Goal: Task Accomplishment & Management: Complete application form

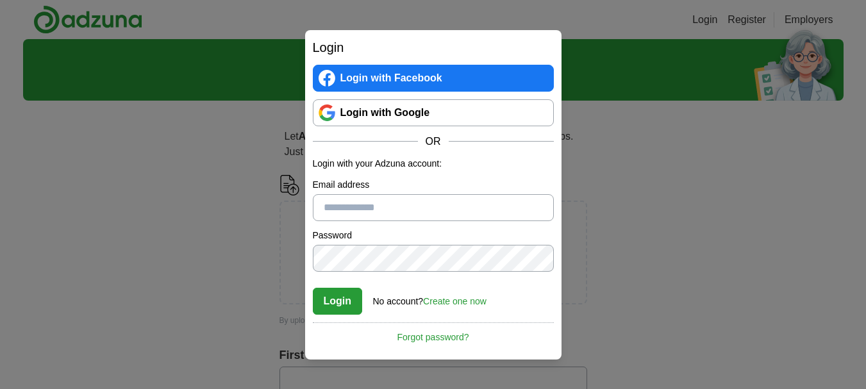
click at [366, 203] on input "Email address" at bounding box center [433, 207] width 241 height 27
click at [461, 303] on link "Create one now" at bounding box center [454, 301] width 63 height 10
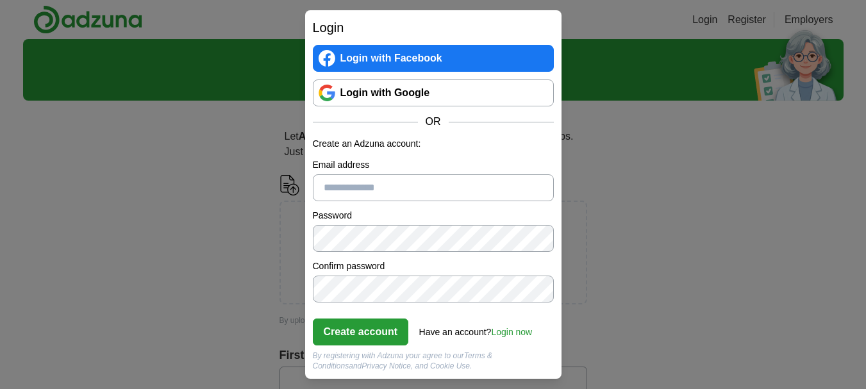
drag, startPoint x: 414, startPoint y: 165, endPoint x: 415, endPoint y: 173, distance: 7.7
click at [414, 166] on label "Email address" at bounding box center [433, 164] width 241 height 13
click at [414, 174] on input "Email address" at bounding box center [433, 187] width 241 height 27
click at [415, 178] on input "Email address" at bounding box center [433, 187] width 241 height 27
type input "**********"
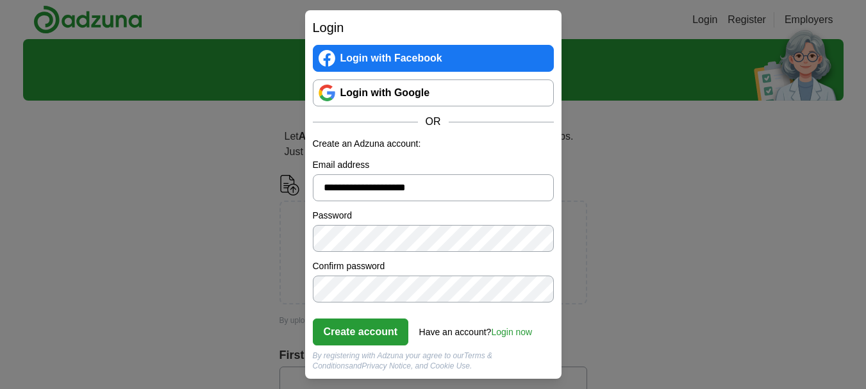
click at [337, 318] on div "Create account Have an account? Login now Forgot password?" at bounding box center [433, 327] width 241 height 35
click at [372, 342] on button "Create account" at bounding box center [361, 332] width 96 height 27
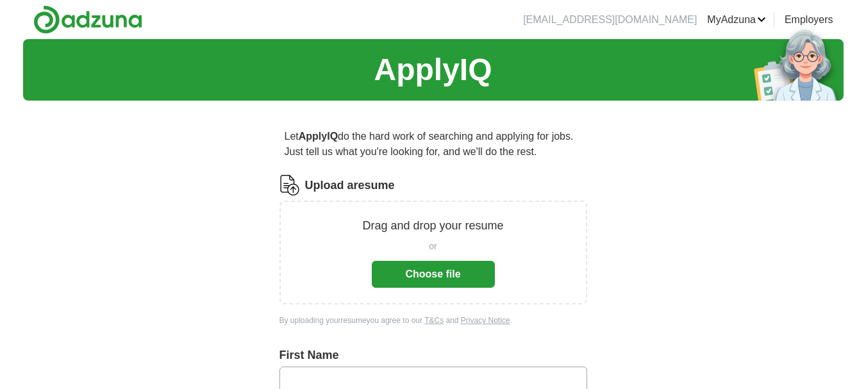
click at [447, 270] on button "Choose file" at bounding box center [433, 274] width 123 height 27
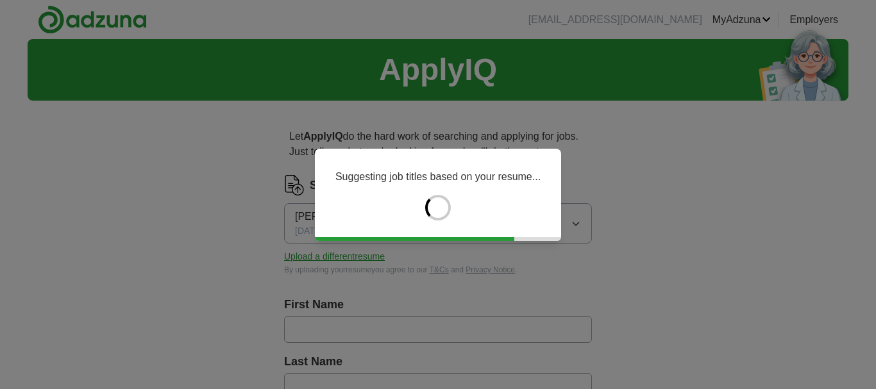
type input "*********"
type input "**********"
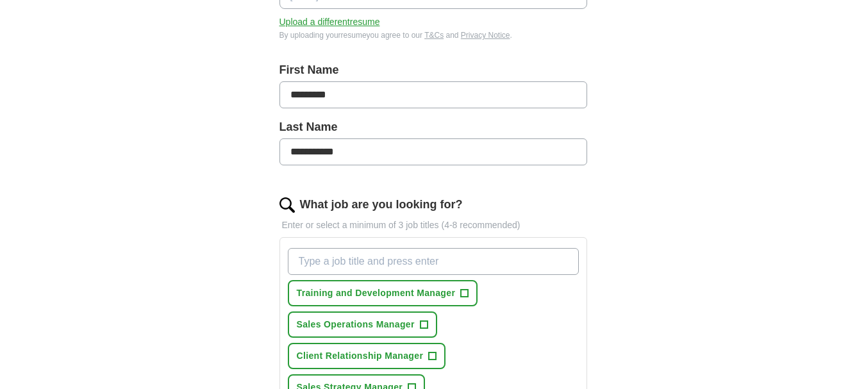
scroll to position [321, 0]
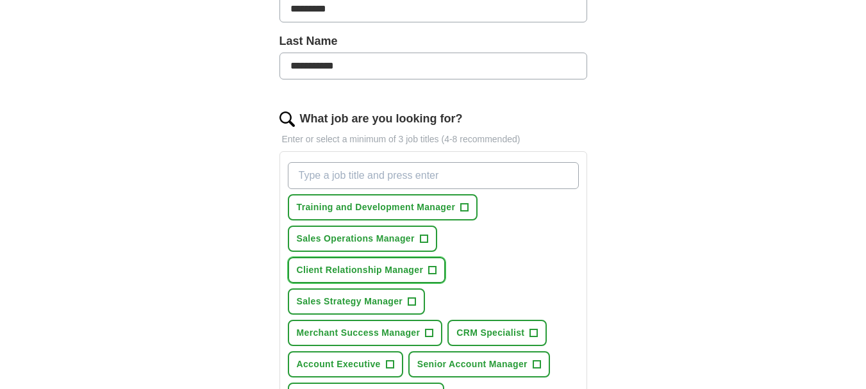
click at [438, 264] on button "Client Relationship Manager +" at bounding box center [367, 270] width 158 height 26
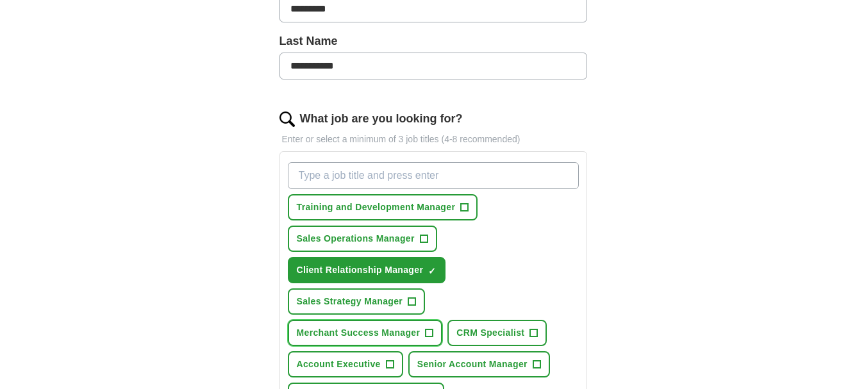
click at [429, 333] on span "+" at bounding box center [430, 333] width 8 height 10
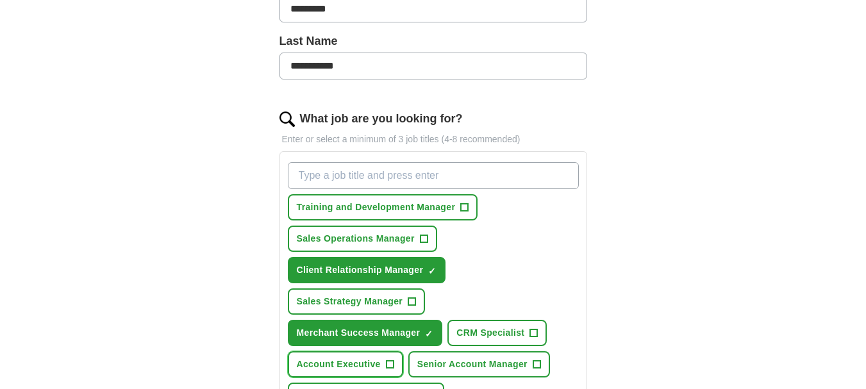
drag, startPoint x: 394, startPoint y: 367, endPoint x: 401, endPoint y: 362, distance: 8.9
click at [396, 366] on button "Account Executive +" at bounding box center [345, 364] width 115 height 26
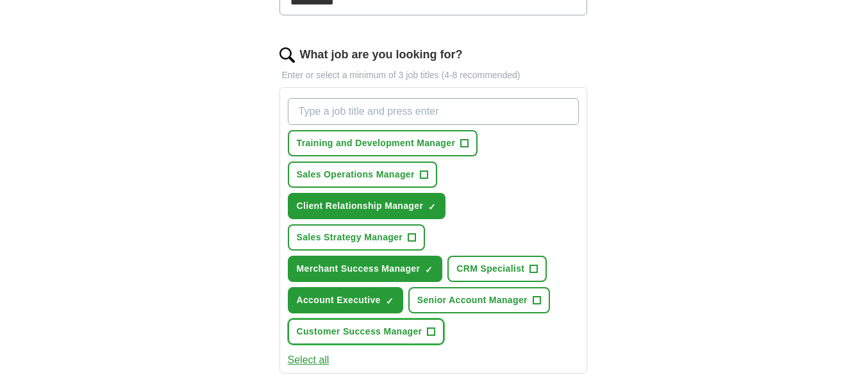
click at [431, 333] on span "+" at bounding box center [432, 332] width 8 height 10
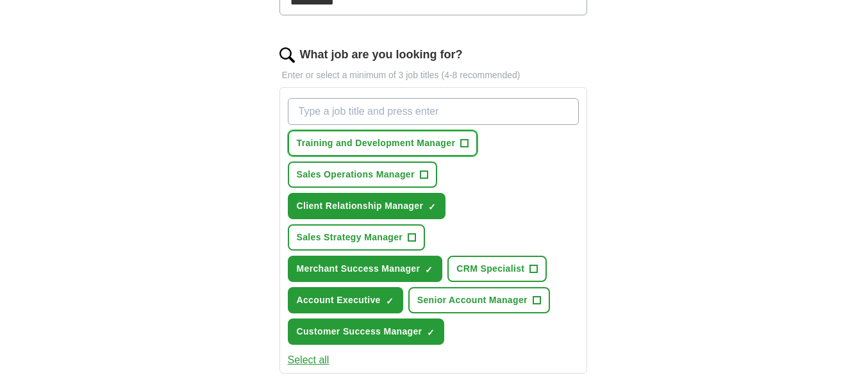
click at [464, 141] on span "+" at bounding box center [465, 143] width 8 height 10
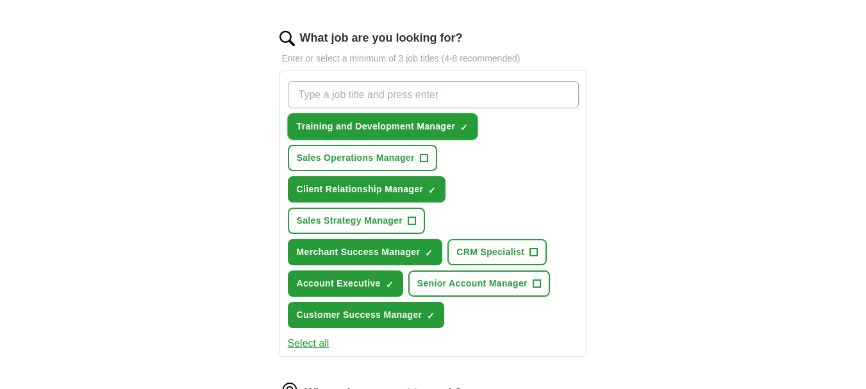
scroll to position [449, 0]
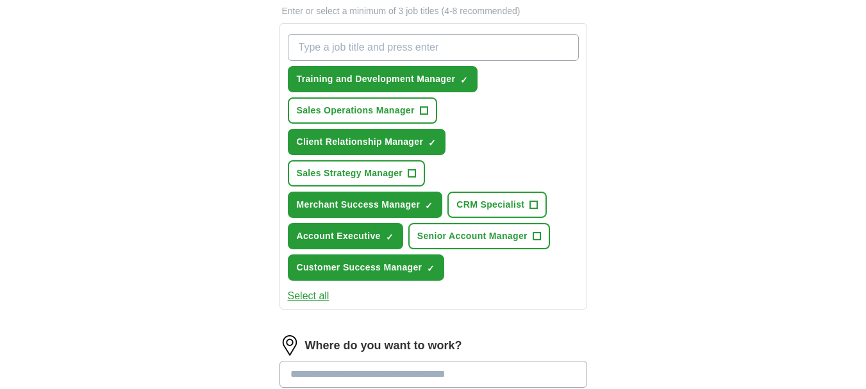
click at [385, 47] on input "What job are you looking for?" at bounding box center [433, 47] width 291 height 27
type input "a"
type input "Account Manager"
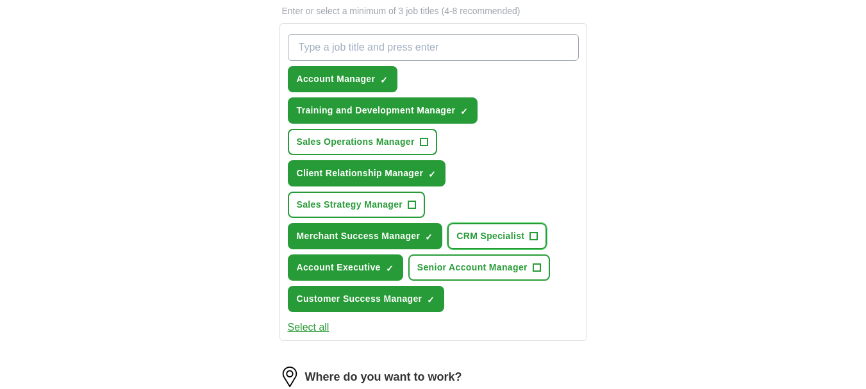
click at [535, 235] on span "+" at bounding box center [534, 236] width 8 height 10
click at [356, 53] on input "What job are you looking for?" at bounding box center [433, 47] width 291 height 27
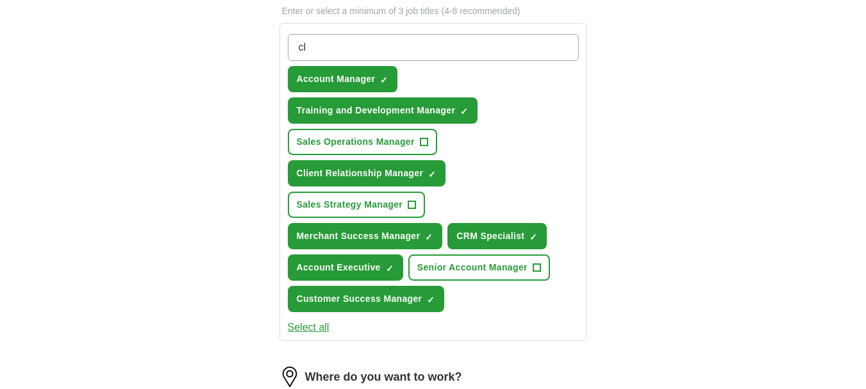
type input "c"
type input "Client Success"
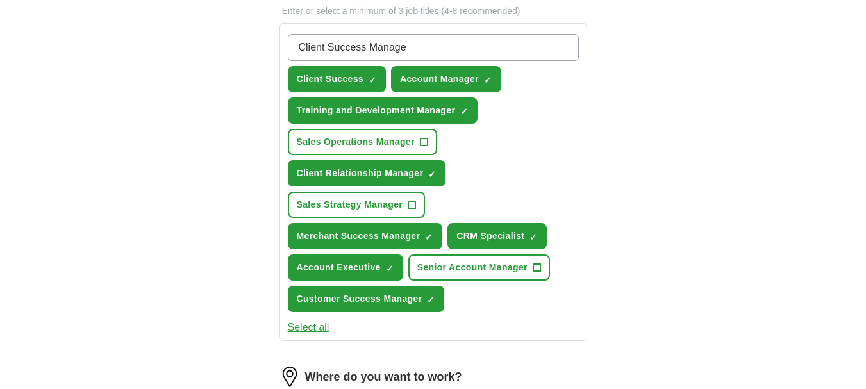
type input "Client Success Manager"
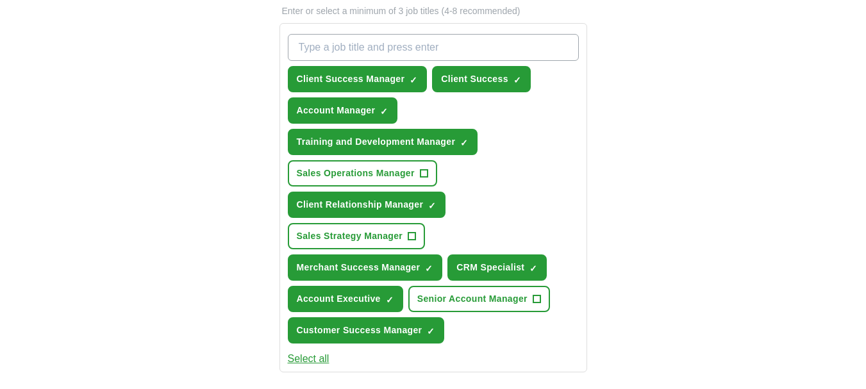
click at [408, 44] on input "What job are you looking for?" at bounding box center [433, 47] width 291 height 27
type input "Partner Manager"
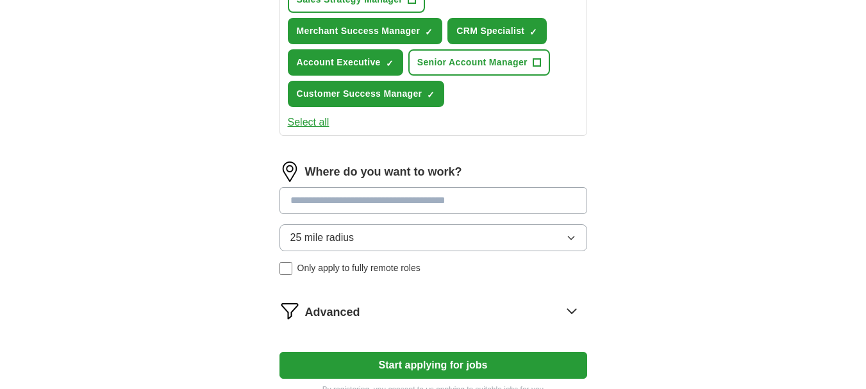
scroll to position [705, 0]
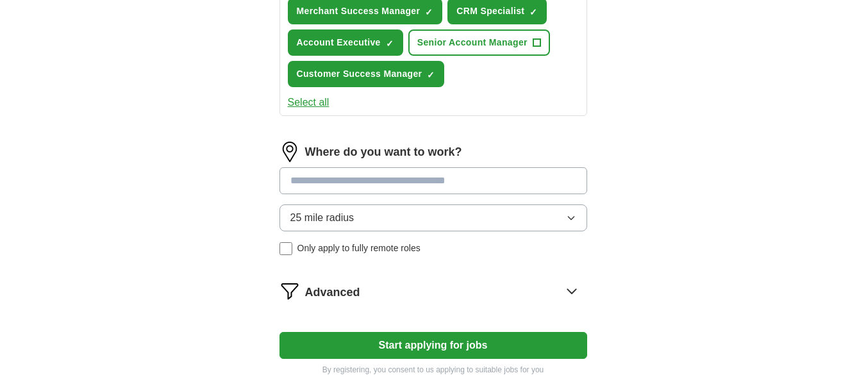
click at [344, 185] on input at bounding box center [433, 180] width 308 height 27
type input "******"
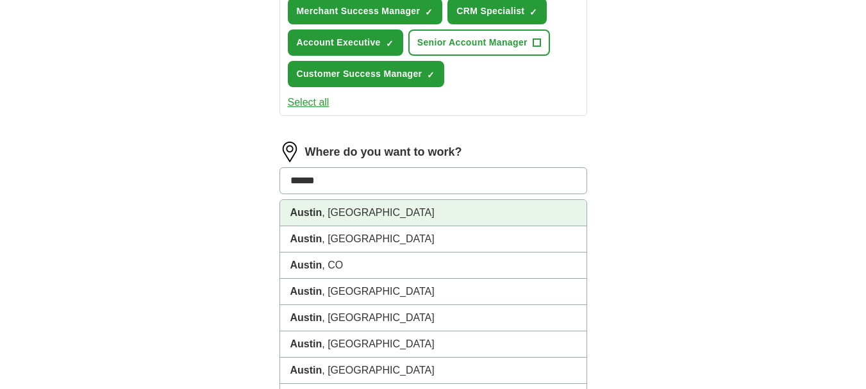
click at [287, 213] on li "Austin , TX" at bounding box center [433, 213] width 306 height 26
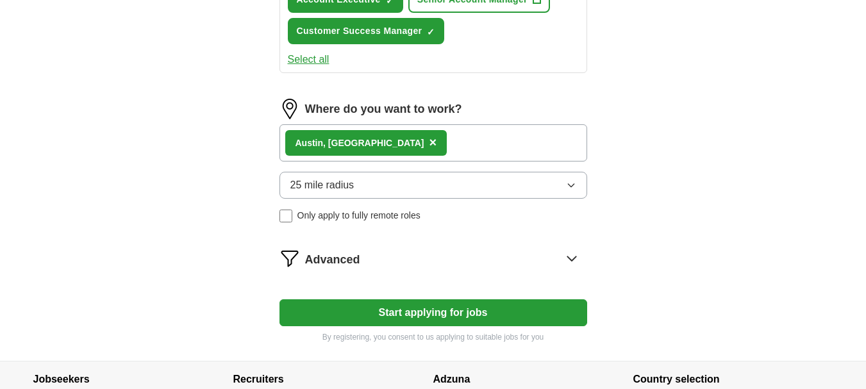
scroll to position [769, 0]
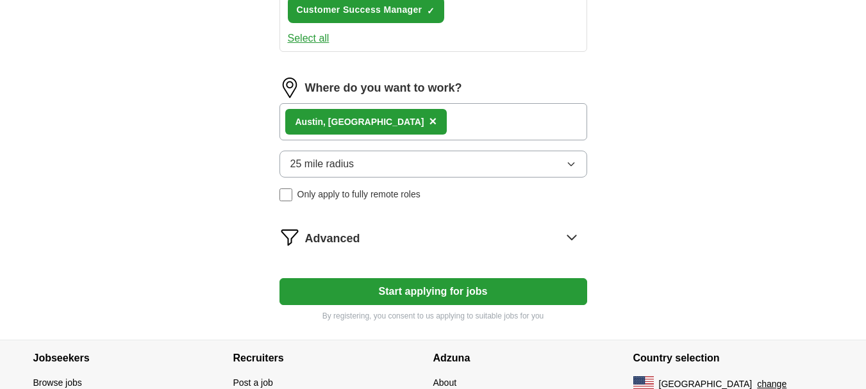
click at [404, 171] on button "25 mile radius" at bounding box center [433, 164] width 308 height 27
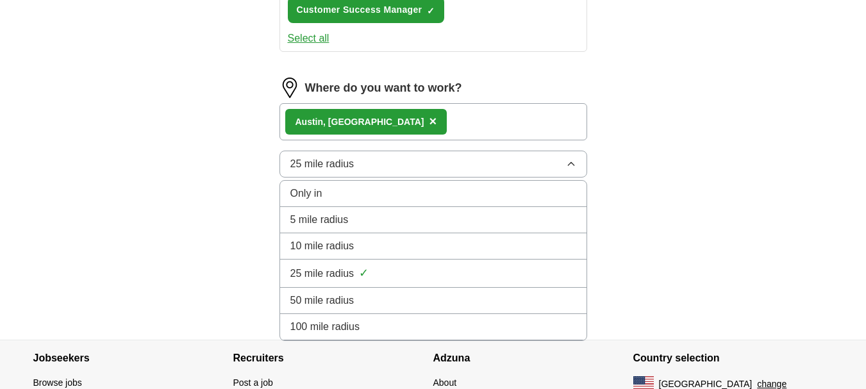
click at [363, 269] on span "✓" at bounding box center [364, 273] width 10 height 17
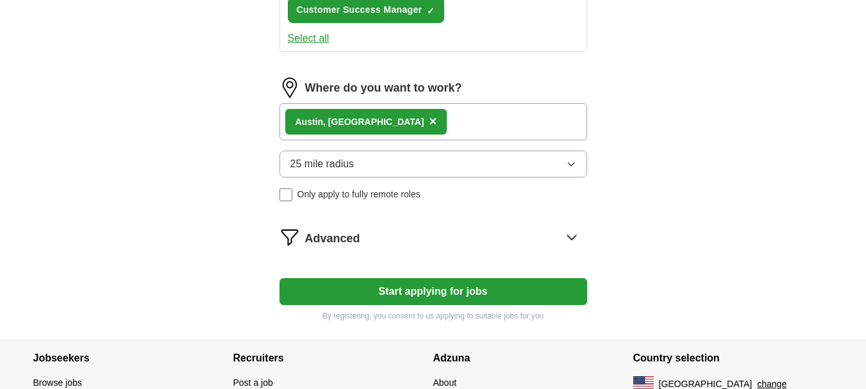
click at [565, 236] on icon at bounding box center [572, 237] width 21 height 21
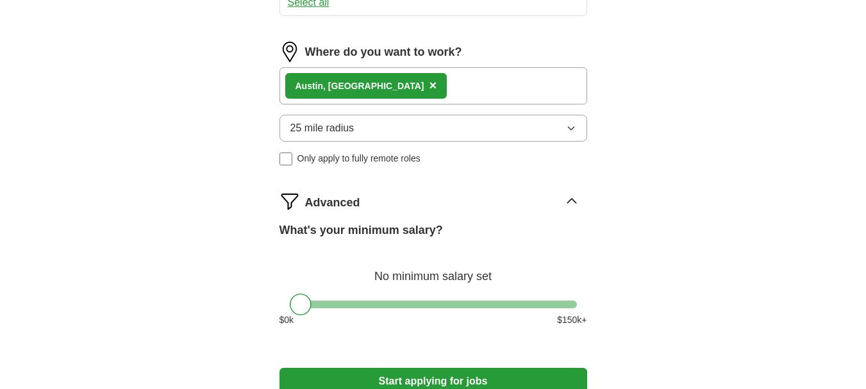
scroll to position [833, 0]
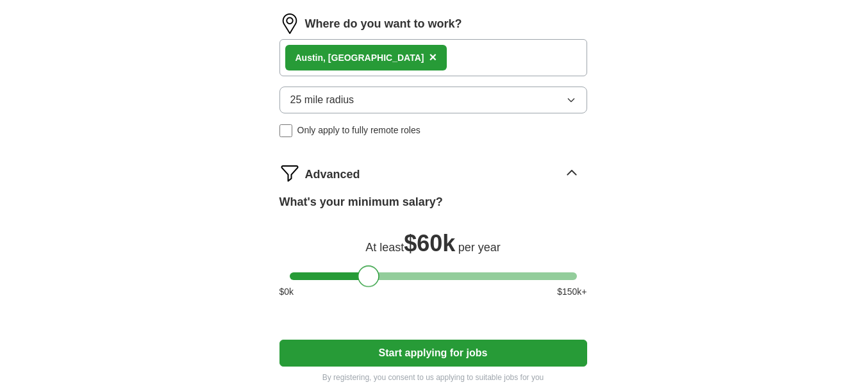
click at [367, 274] on div at bounding box center [433, 276] width 287 height 8
click at [360, 275] on div at bounding box center [369, 276] width 22 height 22
click at [356, 279] on div at bounding box center [433, 276] width 287 height 8
click at [349, 280] on div at bounding box center [355, 276] width 22 height 22
click at [344, 281] on div "What's your minimum salary? At least $ 54k per year $ 0 k $ 150 k+" at bounding box center [433, 251] width 308 height 115
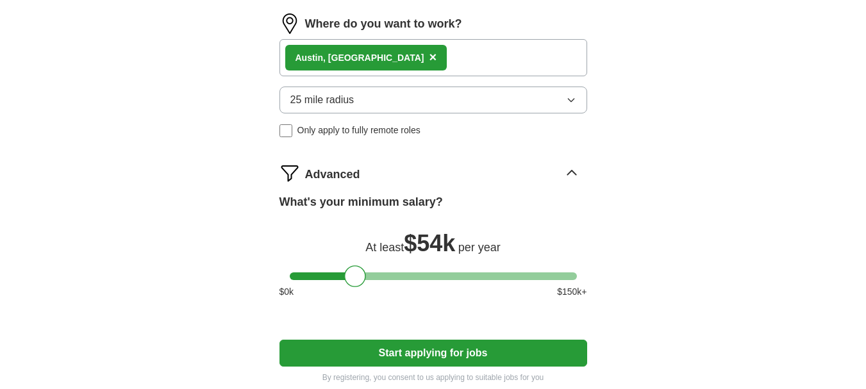
click at [344, 278] on div at bounding box center [433, 276] width 287 height 8
click at [349, 278] on div at bounding box center [346, 276] width 22 height 22
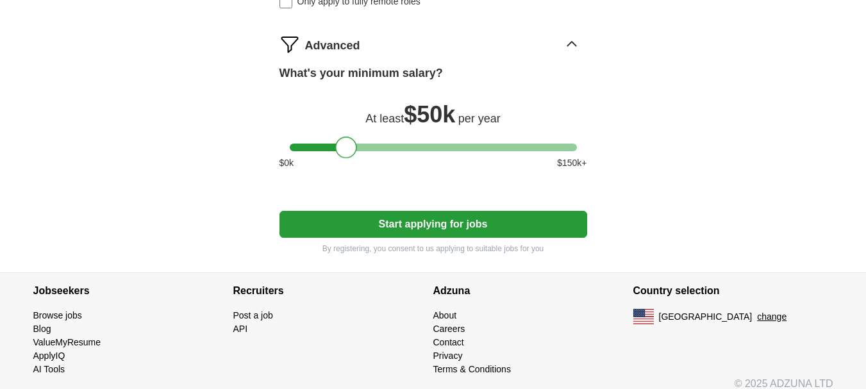
scroll to position [975, 0]
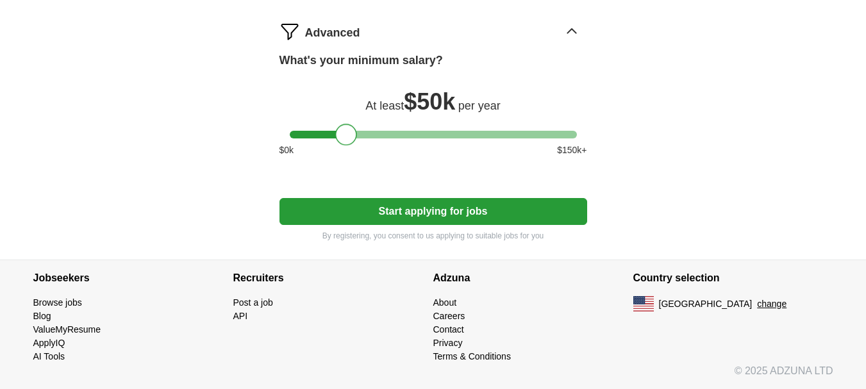
click at [408, 224] on button "Start applying for jobs" at bounding box center [433, 211] width 308 height 27
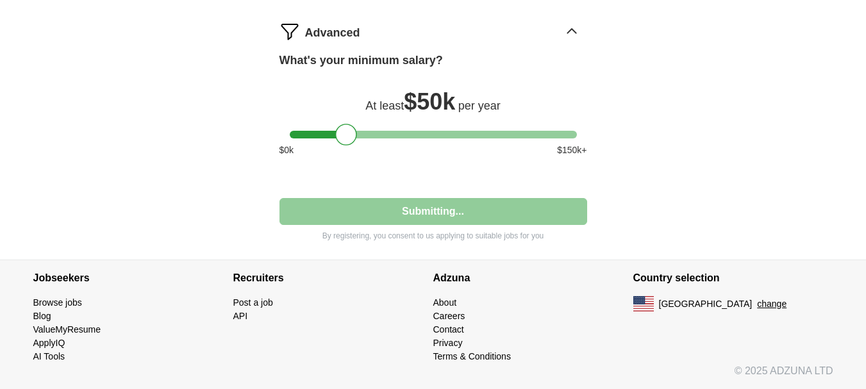
select select "**"
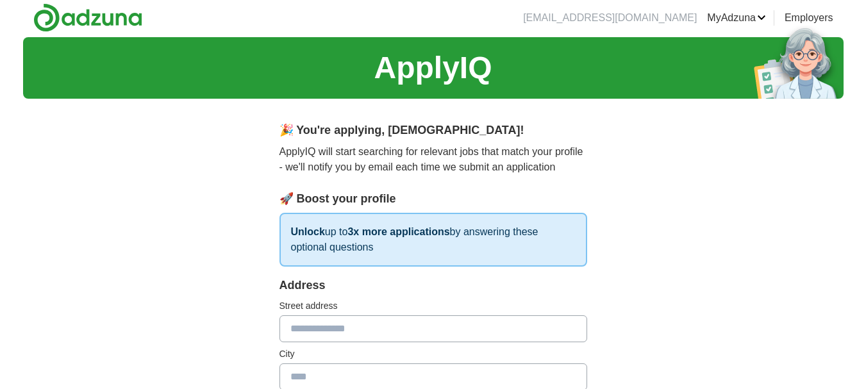
scroll to position [0, 0]
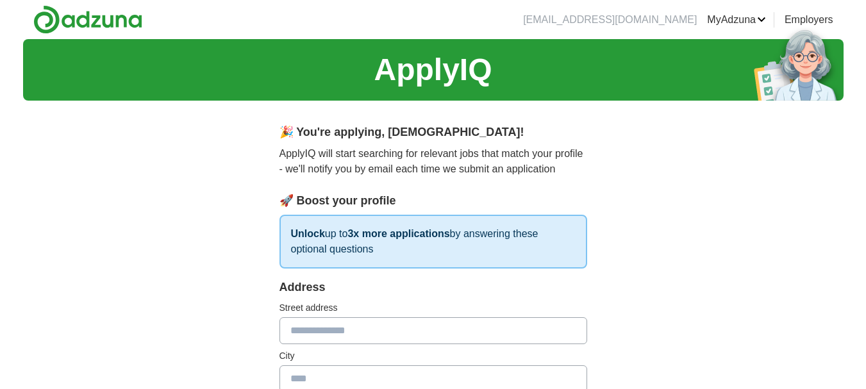
click at [372, 341] on input "text" at bounding box center [433, 330] width 308 height 27
type input "**********"
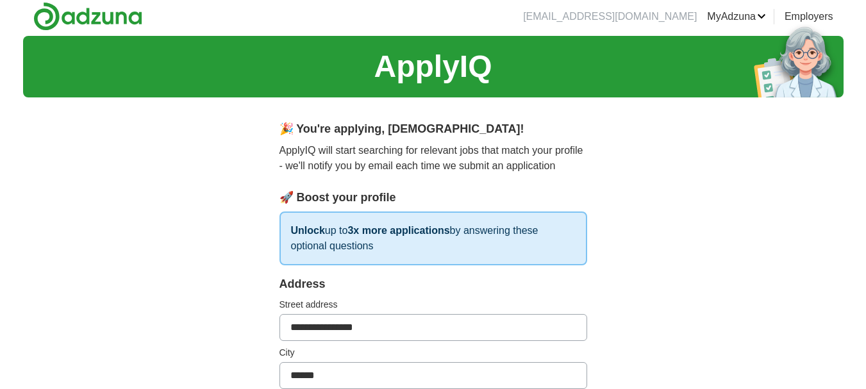
type input "******"
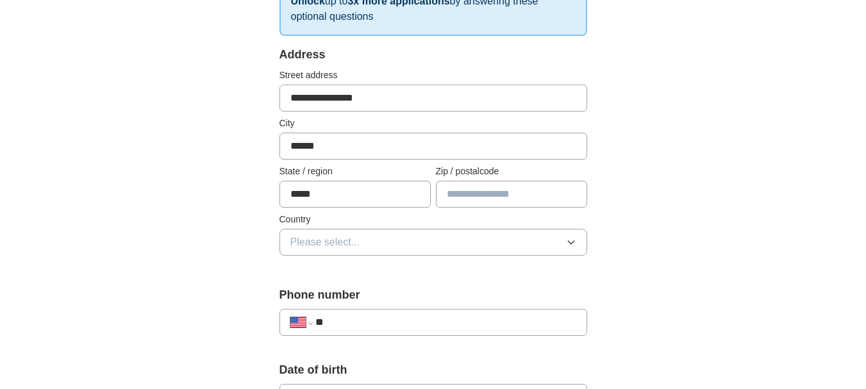
type input "*****"
click at [563, 234] on button "Please select..." at bounding box center [433, 242] width 308 height 27
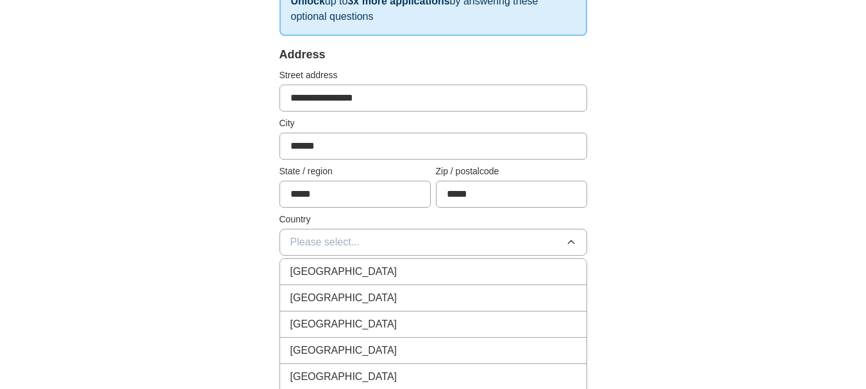
click at [465, 289] on li "United States" at bounding box center [433, 298] width 306 height 26
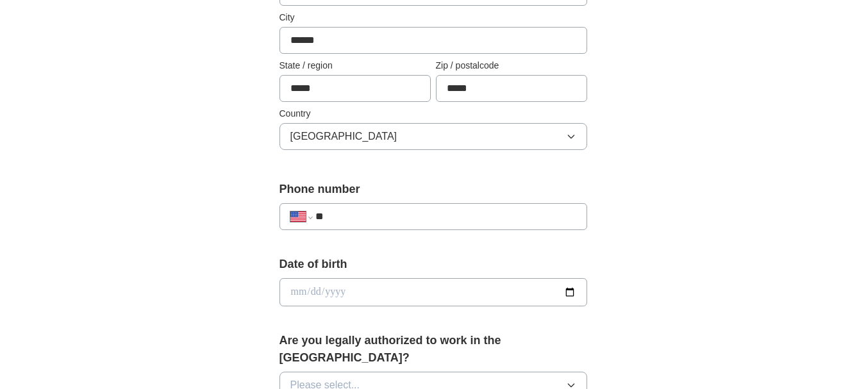
scroll to position [361, 0]
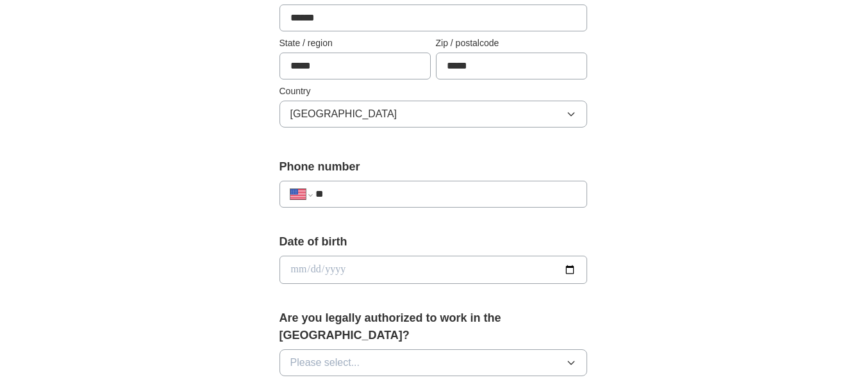
click at [546, 191] on input "**" at bounding box center [445, 194] width 260 height 15
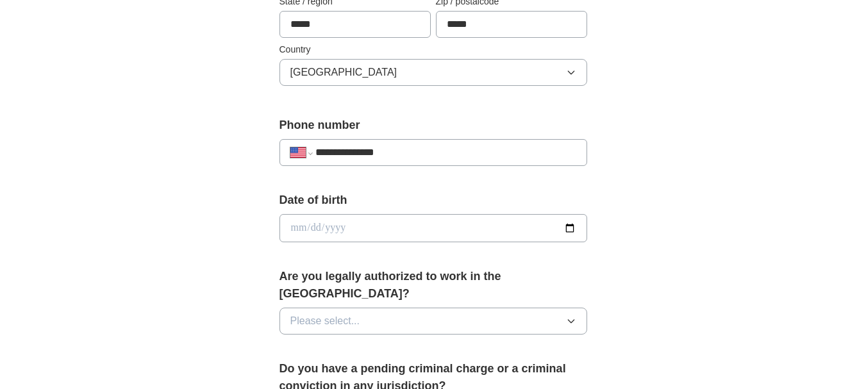
scroll to position [425, 0]
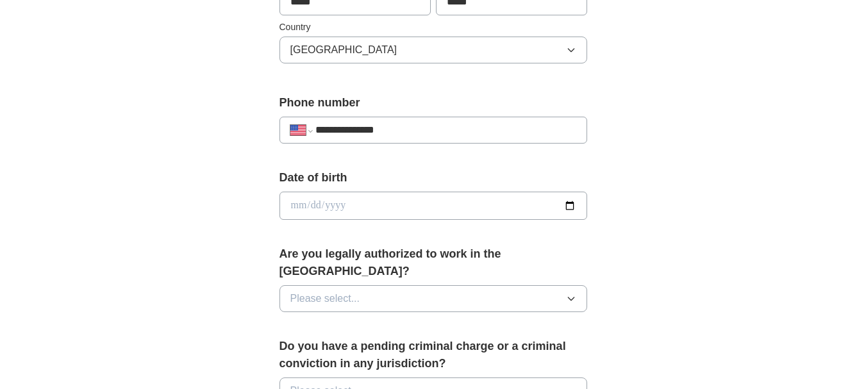
type input "**********"
click at [446, 267] on div "Are you legally authorized to work in the US? Please select..." at bounding box center [433, 284] width 308 height 77
click at [424, 285] on button "Please select..." at bounding box center [433, 298] width 308 height 27
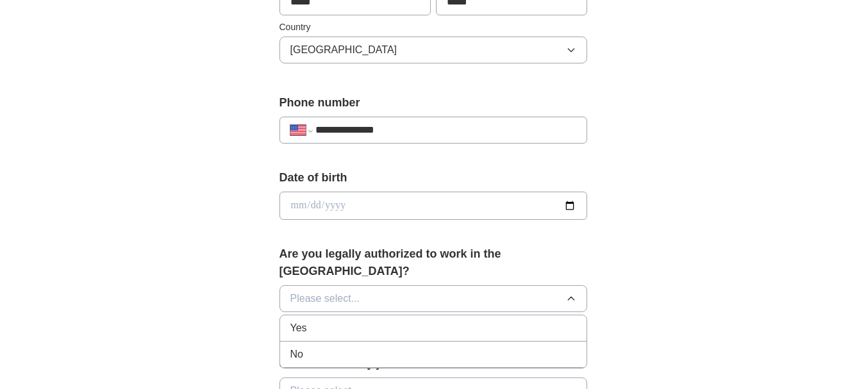
click at [338, 321] on div "Yes" at bounding box center [433, 328] width 286 height 15
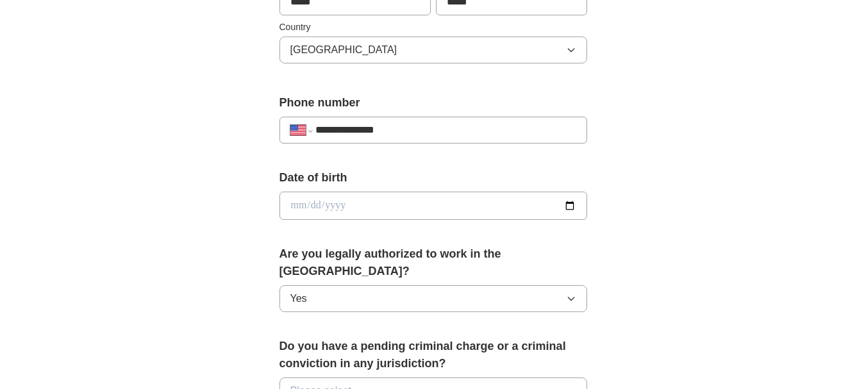
click at [376, 215] on input "date" at bounding box center [433, 206] width 308 height 28
click at [481, 207] on input "date" at bounding box center [433, 206] width 308 height 28
click at [283, 208] on input "date" at bounding box center [433, 206] width 308 height 28
click at [293, 206] on input "date" at bounding box center [433, 206] width 308 height 28
click at [301, 203] on input "date" at bounding box center [433, 206] width 308 height 28
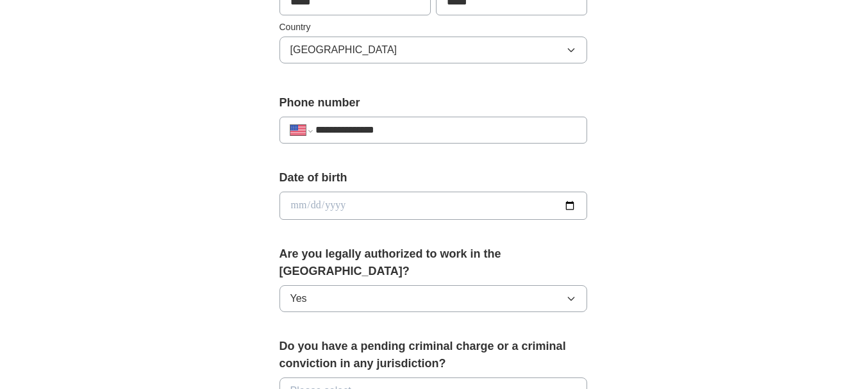
drag, startPoint x: 387, startPoint y: 212, endPoint x: 413, endPoint y: 210, distance: 25.7
click at [398, 212] on input "date" at bounding box center [433, 206] width 308 height 28
click at [472, 208] on input "date" at bounding box center [433, 206] width 308 height 28
click at [653, 185] on div "**********" at bounding box center [433, 197] width 820 height 1167
drag, startPoint x: 381, startPoint y: 208, endPoint x: 548, endPoint y: 205, distance: 166.7
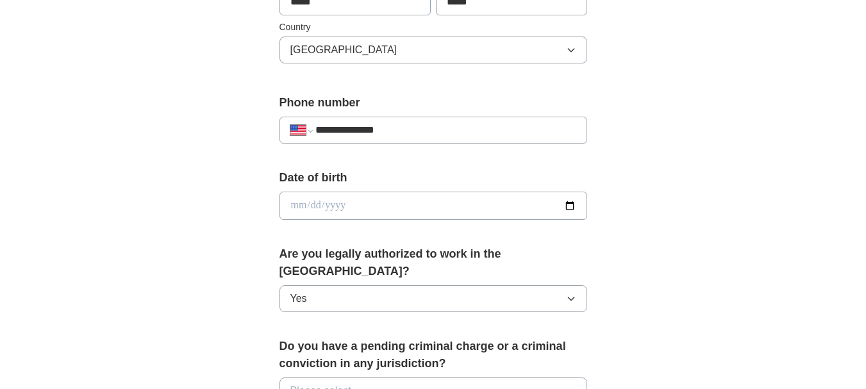
click at [382, 208] on input "date" at bounding box center [433, 206] width 308 height 28
click at [574, 207] on input "date" at bounding box center [433, 206] width 308 height 28
click at [372, 193] on input "date" at bounding box center [433, 206] width 308 height 28
click at [335, 201] on input "date" at bounding box center [433, 206] width 308 height 28
click at [301, 203] on input "date" at bounding box center [433, 206] width 308 height 28
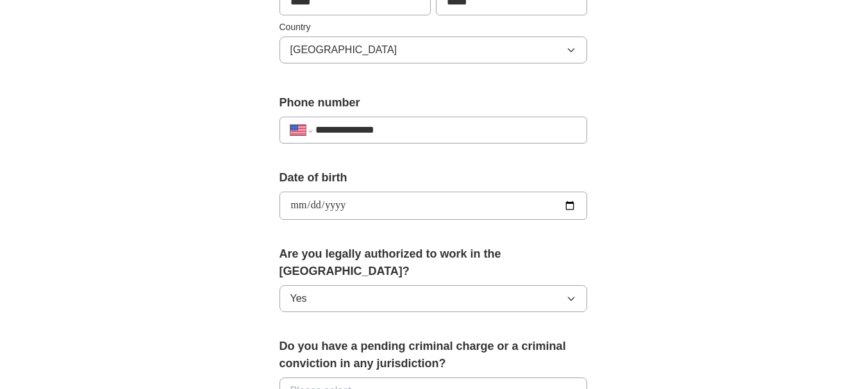
type input "**********"
click at [239, 240] on div "**********" at bounding box center [433, 233] width 410 height 1095
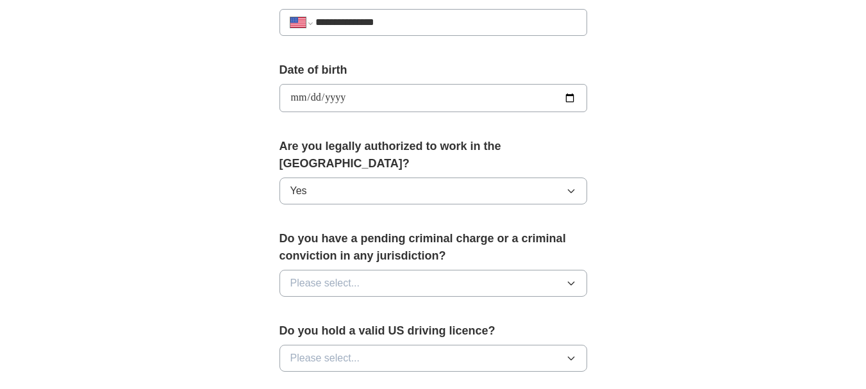
scroll to position [553, 0]
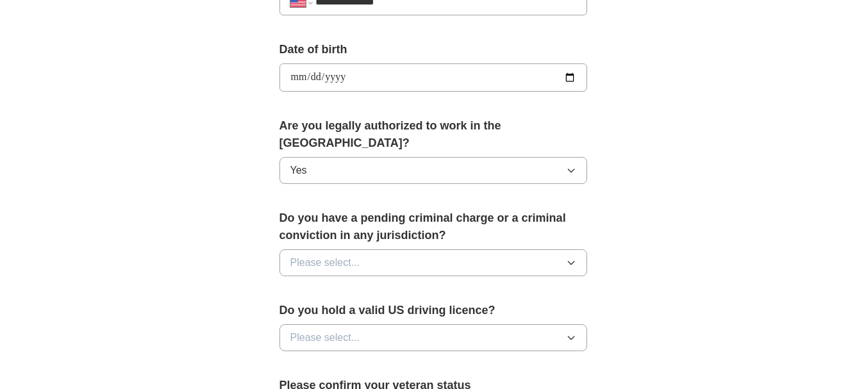
click at [413, 249] on button "Please select..." at bounding box center [433, 262] width 308 height 27
click at [326, 311] on div "No" at bounding box center [433, 318] width 286 height 15
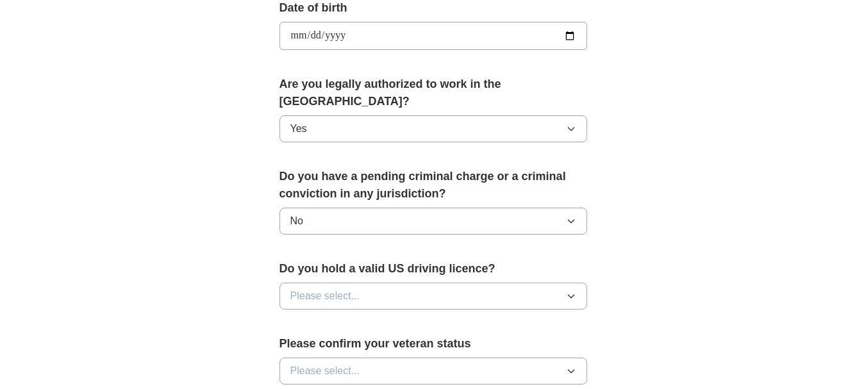
scroll to position [617, 0]
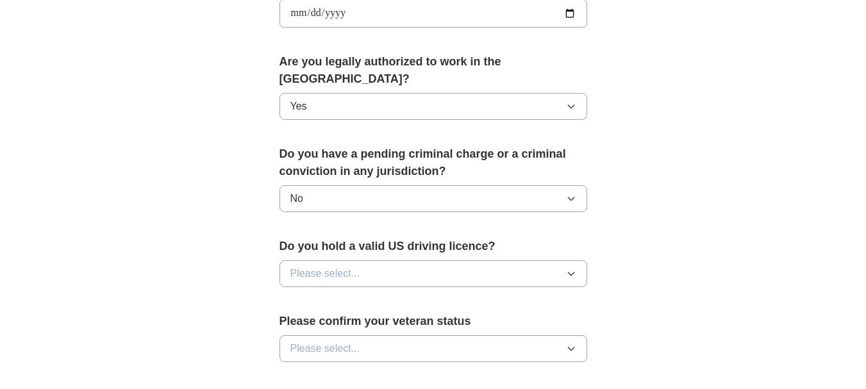
click at [403, 265] on button "Please select..." at bounding box center [433, 273] width 308 height 27
click at [365, 296] on div "Yes" at bounding box center [433, 303] width 286 height 15
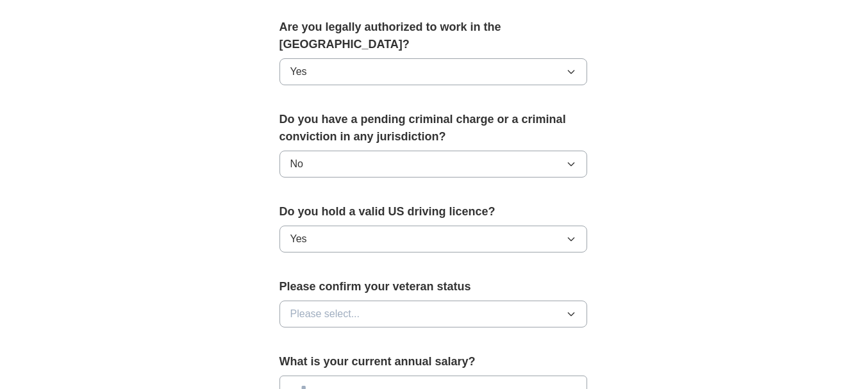
scroll to position [681, 0]
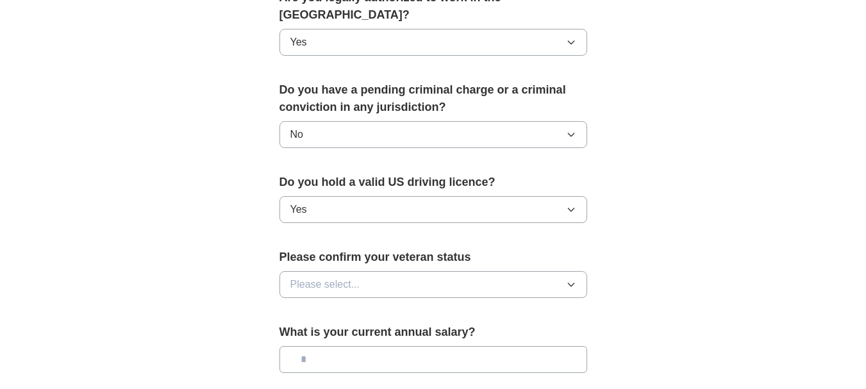
click at [378, 272] on button "Please select..." at bounding box center [433, 284] width 308 height 27
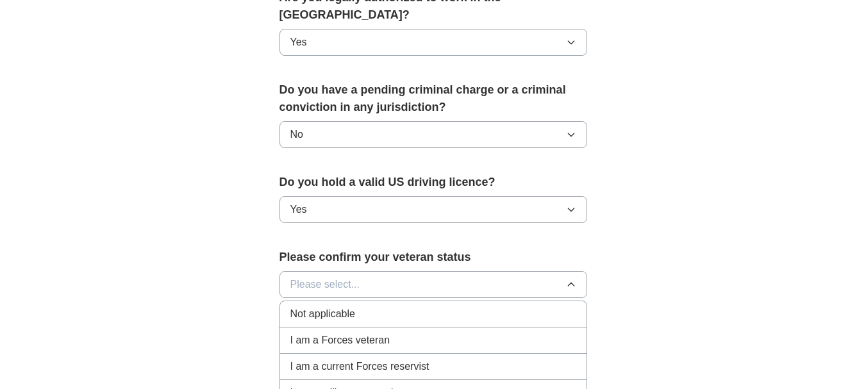
scroll to position [746, 0]
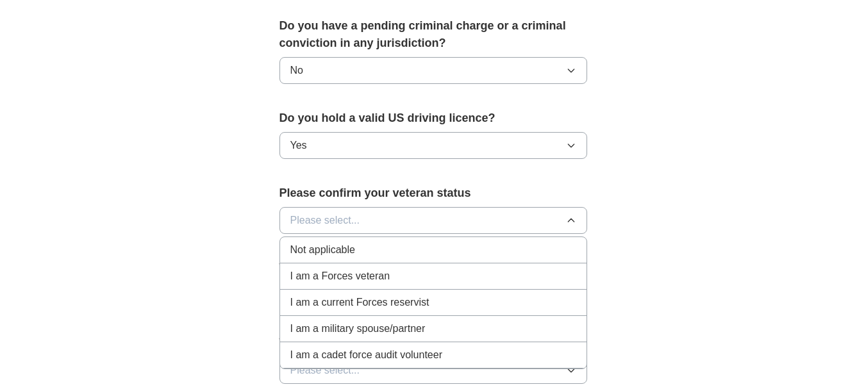
click at [393, 242] on div "Not applicable" at bounding box center [433, 249] width 286 height 15
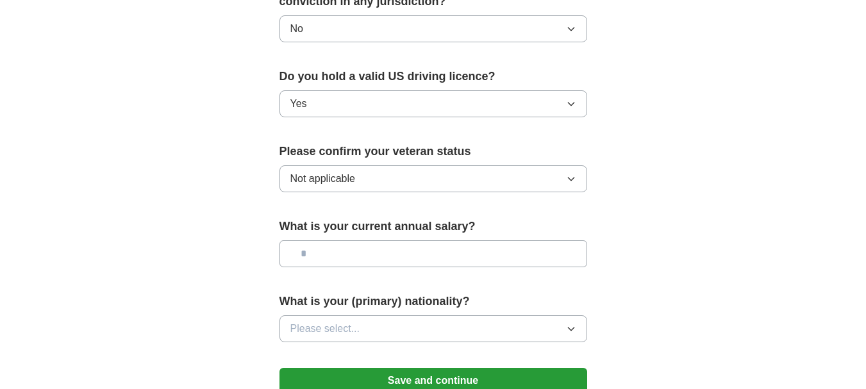
scroll to position [810, 0]
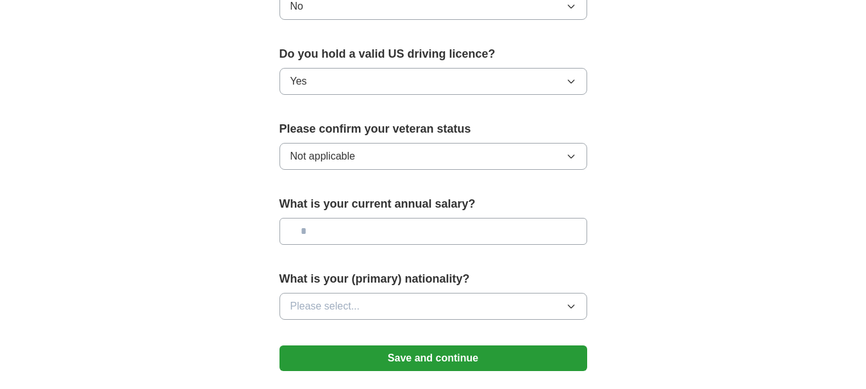
click at [399, 223] on input "text" at bounding box center [433, 231] width 308 height 27
type input "**"
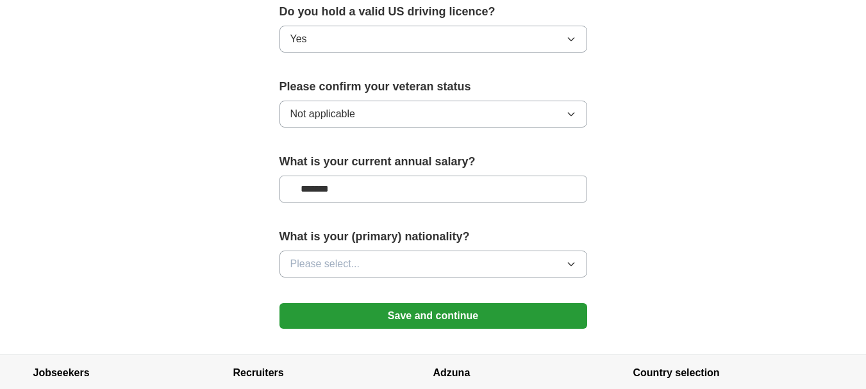
scroll to position [874, 0]
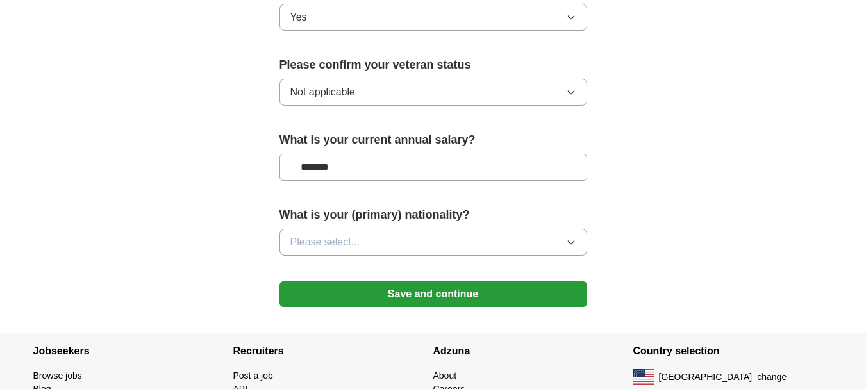
type input "*******"
click at [506, 229] on button "Please select..." at bounding box center [433, 242] width 308 height 27
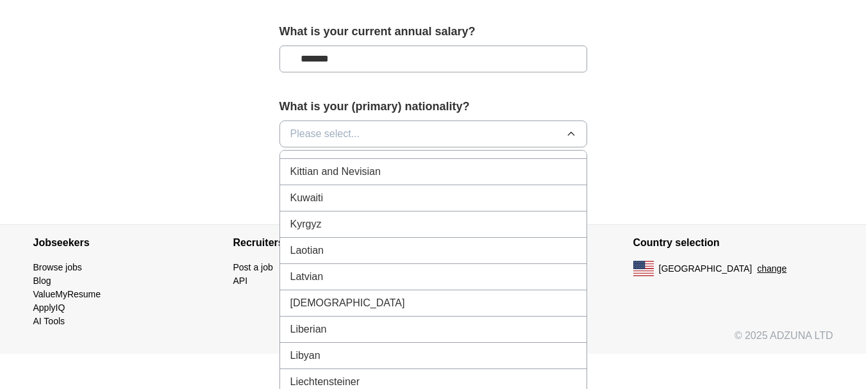
scroll to position [2564, 0]
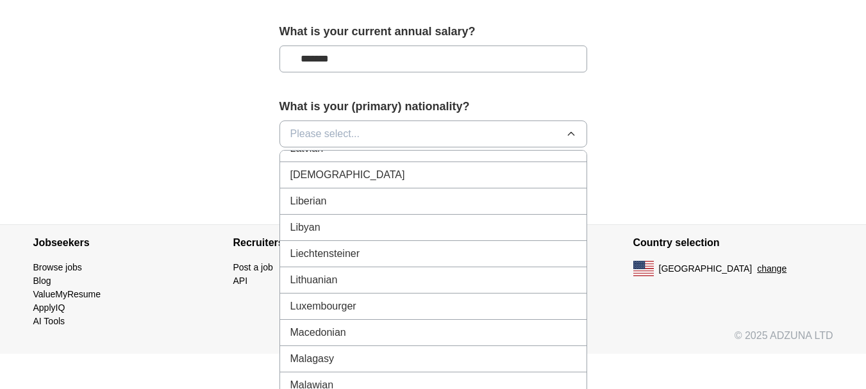
click at [392, 129] on button "Please select..." at bounding box center [433, 134] width 308 height 27
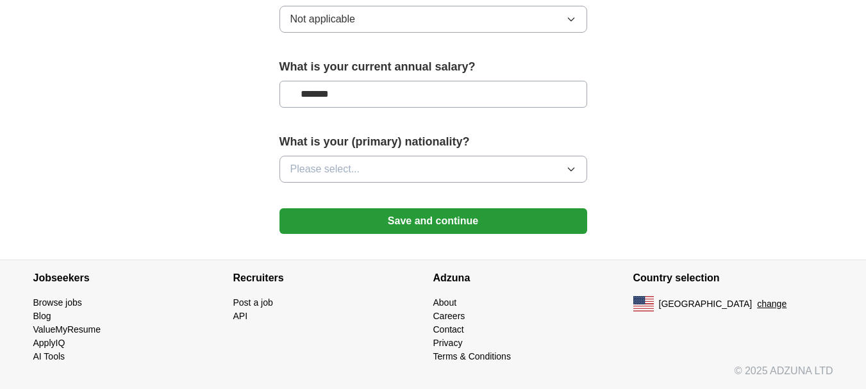
scroll to position [929, 0]
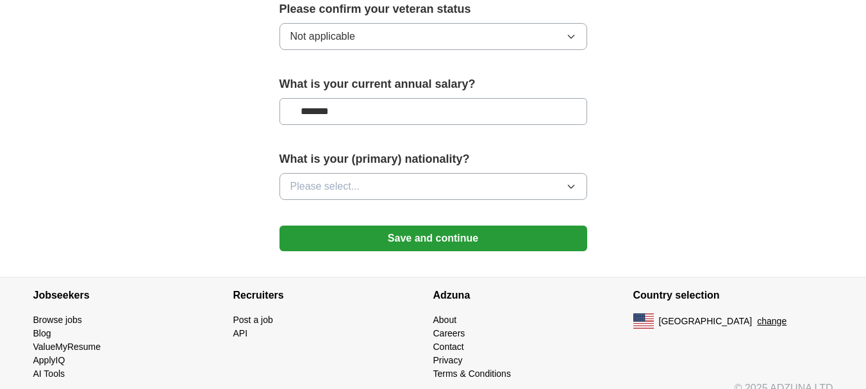
click at [385, 173] on button "Please select..." at bounding box center [433, 186] width 308 height 27
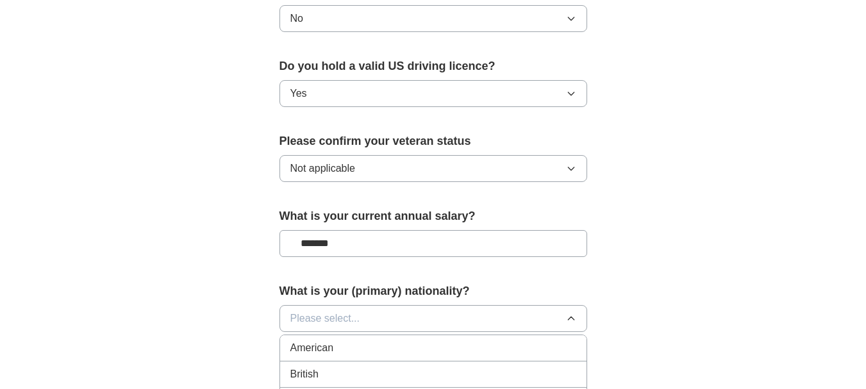
scroll to position [790, 0]
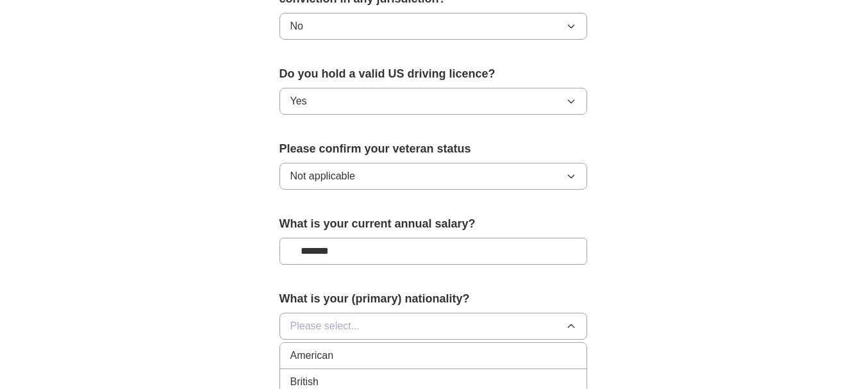
click at [302, 343] on li "American" at bounding box center [433, 356] width 306 height 26
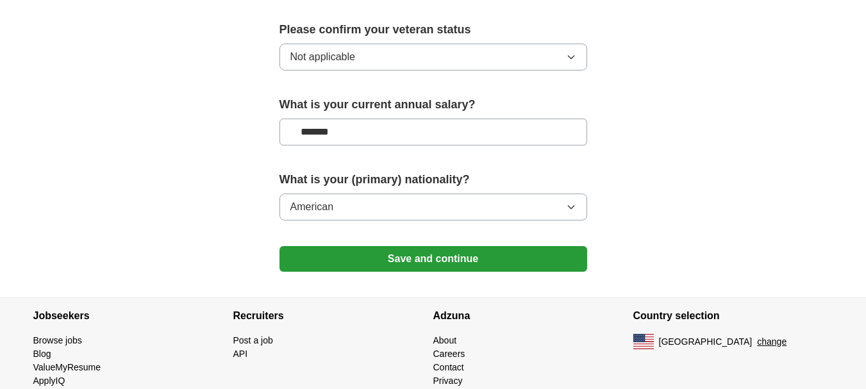
scroll to position [918, 0]
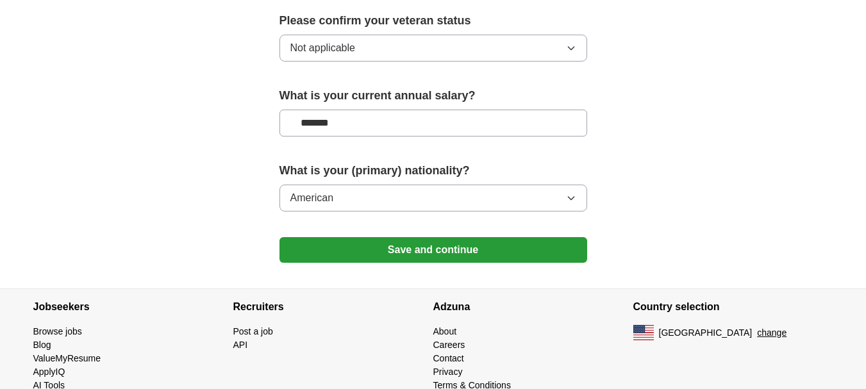
click at [454, 185] on button "American" at bounding box center [433, 198] width 308 height 27
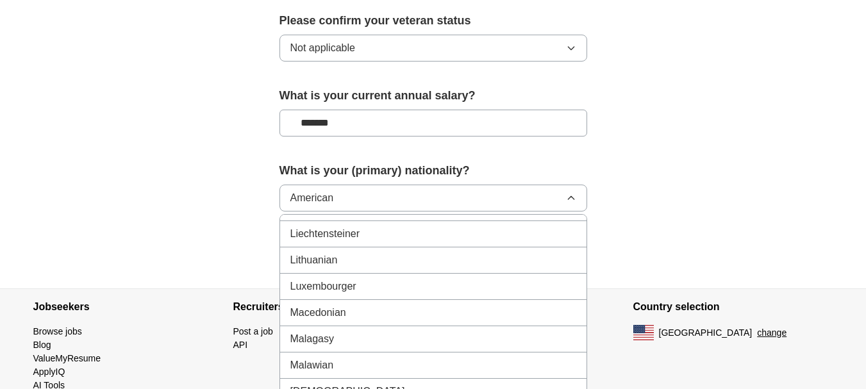
scroll to position [2628, 0]
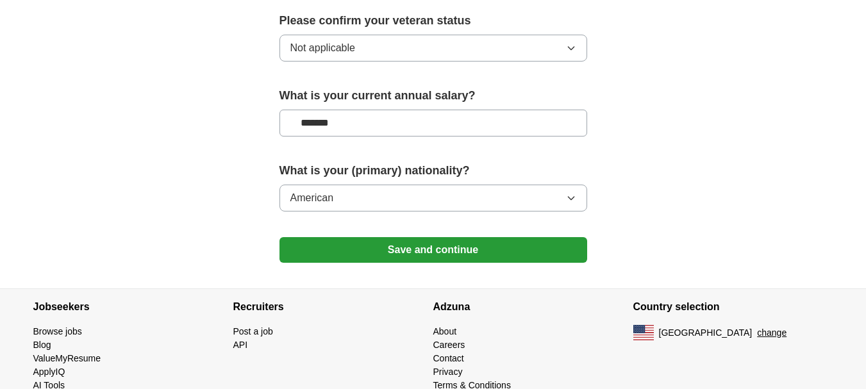
click at [444, 243] on button "Save and continue" at bounding box center [433, 250] width 308 height 26
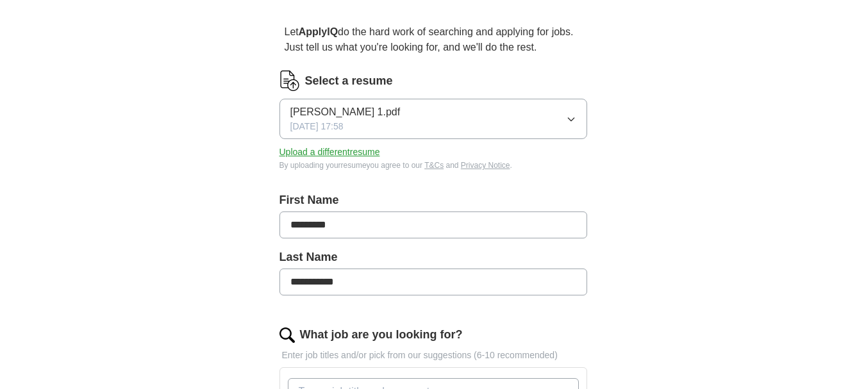
scroll to position [128, 0]
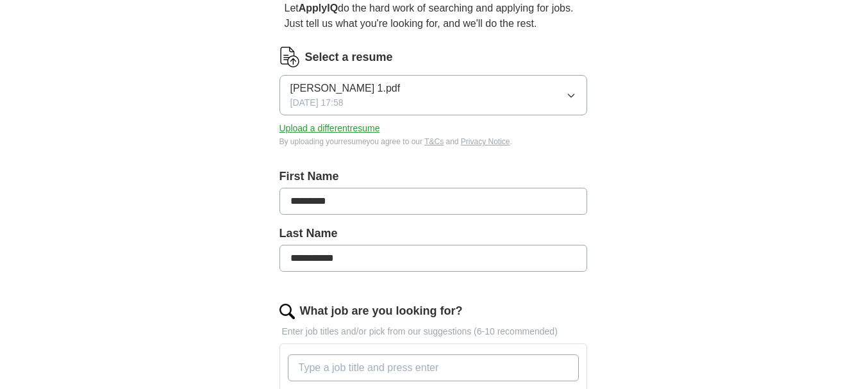
click at [324, 255] on input "**********" at bounding box center [433, 258] width 308 height 27
type input "*****"
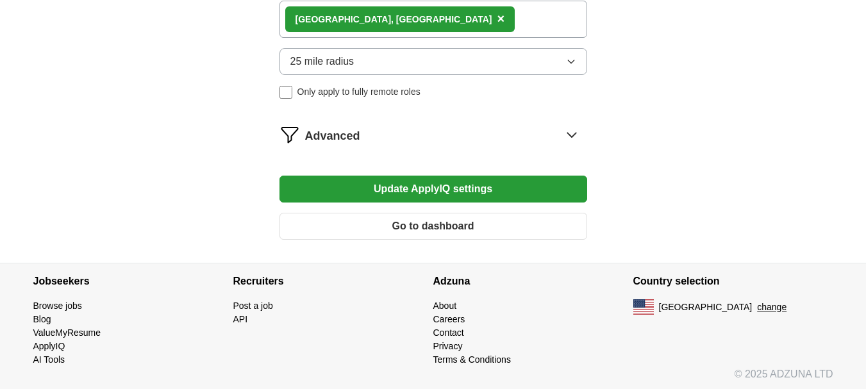
scroll to position [875, 0]
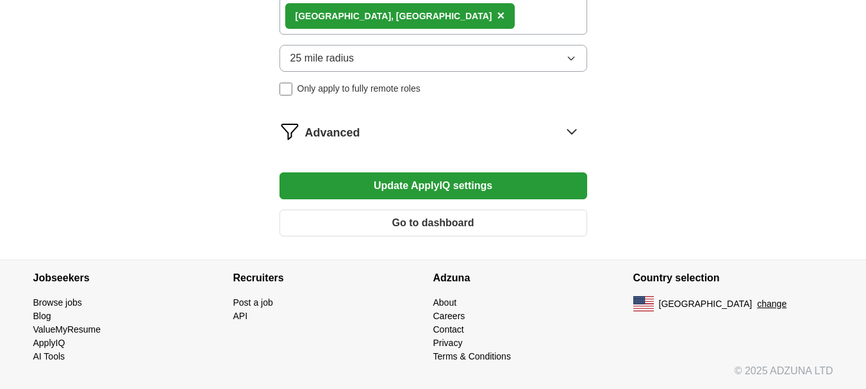
click at [424, 189] on button "Update ApplyIQ settings" at bounding box center [433, 185] width 308 height 27
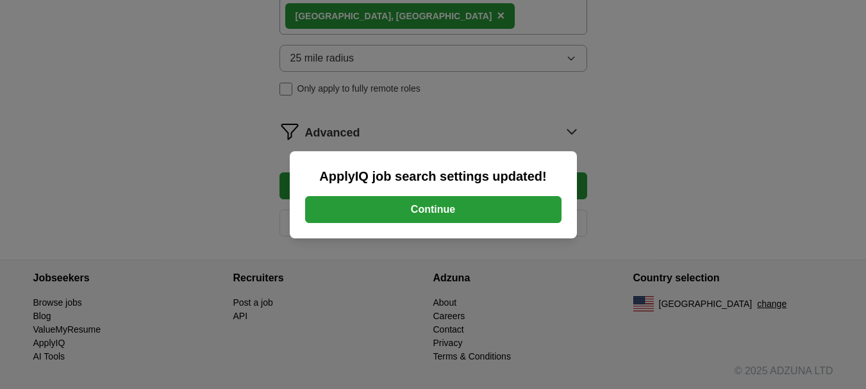
click at [431, 214] on button "Continue" at bounding box center [433, 209] width 256 height 27
